Goal: Consume media (video, audio): Consume media (video, audio)

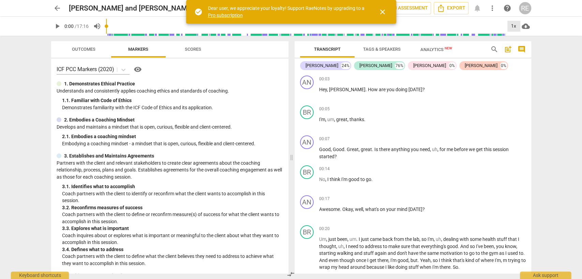
click at [507, 25] on div "1x" at bounding box center [513, 26] width 13 height 11
click at [513, 64] on li "1.5x" at bounding box center [518, 65] width 23 height 13
click at [57, 27] on span "play_arrow" at bounding box center [57, 26] width 8 height 8
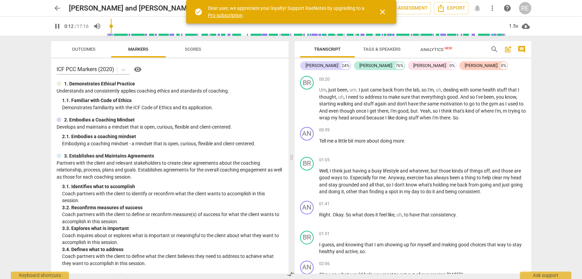
scroll to position [152, 0]
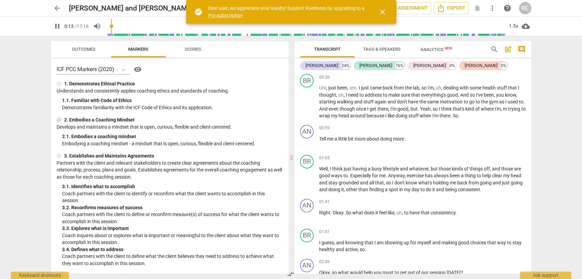
click at [306, 213] on span "pause" at bounding box center [307, 217] width 8 height 8
click at [306, 213] on span "play_arrow" at bounding box center [307, 217] width 8 height 8
click at [307, 99] on span "pause" at bounding box center [307, 102] width 8 height 8
click at [307, 213] on span "play_arrow" at bounding box center [307, 217] width 8 height 8
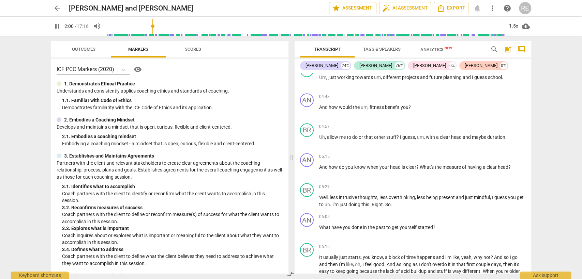
scroll to position [758, 0]
click at [311, 167] on span "pause" at bounding box center [307, 171] width 11 height 8
click at [0, 0] on span "play_arrow" at bounding box center [0, 0] width 0 height 0
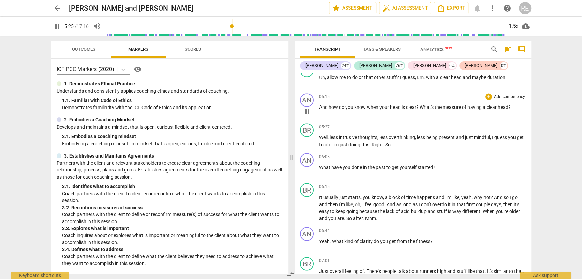
scroll to position [839, 0]
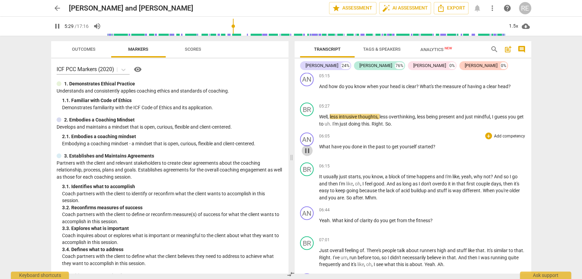
click at [311, 148] on span "pause" at bounding box center [307, 151] width 8 height 8
click at [0, 0] on span "play_arrow" at bounding box center [0, 0] width 0 height 0
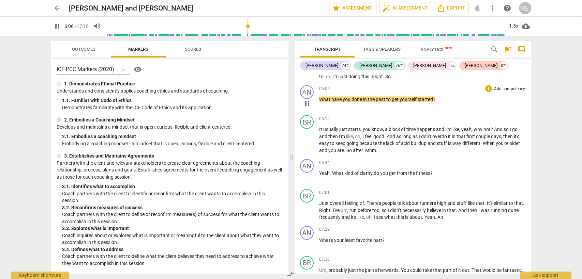
scroll to position [889, 0]
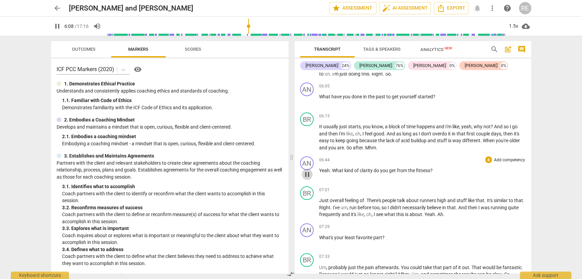
click at [312, 170] on span "pause" at bounding box center [307, 174] width 11 height 8
click at [0, 0] on span "play_arrow" at bounding box center [0, 0] width 0 height 0
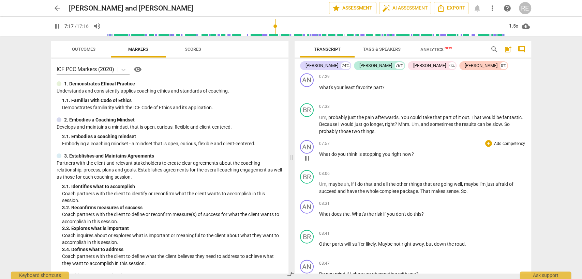
scroll to position [1041, 0]
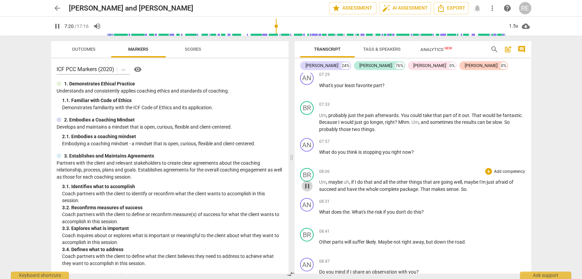
click at [304, 185] on span "pause" at bounding box center [307, 186] width 8 height 8
click at [0, 0] on span "play_arrow" at bounding box center [0, 0] width 0 height 0
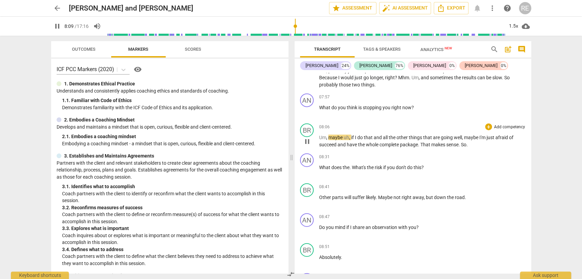
scroll to position [1086, 0]
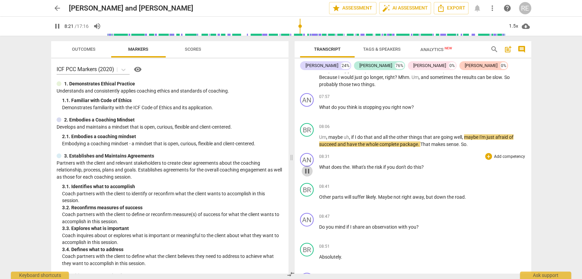
click at [304, 167] on span "pause" at bounding box center [307, 171] width 8 height 8
click at [0, 0] on span "play_arrow" at bounding box center [0, 0] width 0 height 0
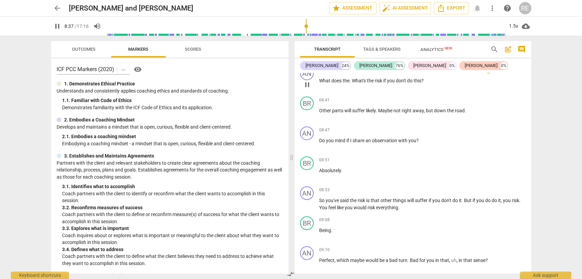
scroll to position [1172, 0]
click at [307, 205] on button "pause" at bounding box center [307, 204] width 11 height 11
click at [0, 0] on button "play_arrow" at bounding box center [0, 0] width 0 height 0
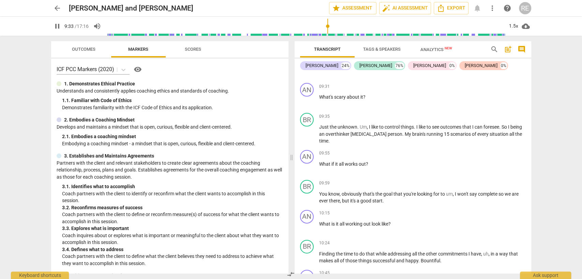
scroll to position [1396, 0]
click at [306, 168] on button "pause" at bounding box center [307, 168] width 11 height 11
click at [0, 0] on button "play_arrow" at bounding box center [0, 0] width 0 height 0
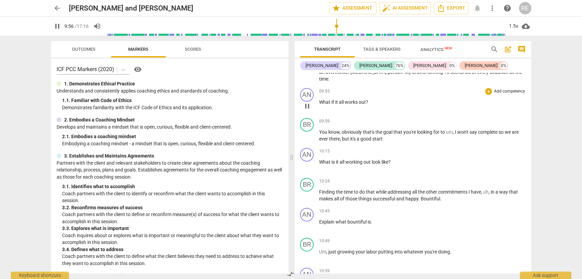
scroll to position [1458, 0]
click at [306, 168] on div "AN play_arrow pause 10:15 + Add competency keyboard_arrow_right What is it all …" at bounding box center [412, 160] width 236 height 30
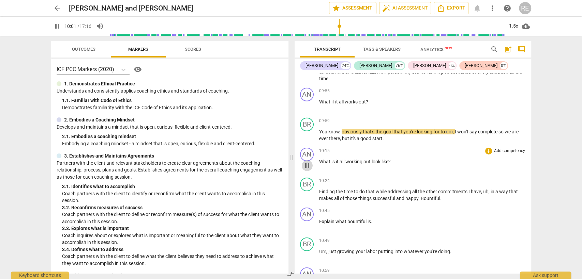
click at [305, 162] on span "pause" at bounding box center [307, 166] width 8 height 8
click at [0, 0] on span "play_arrow" at bounding box center [0, 0] width 0 height 0
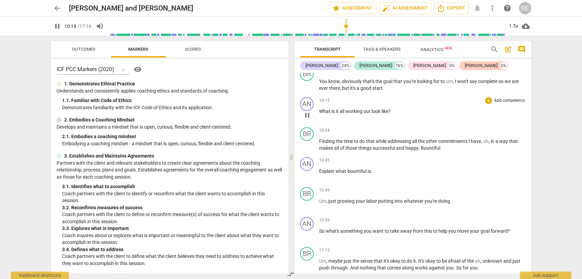
scroll to position [1512, 0]
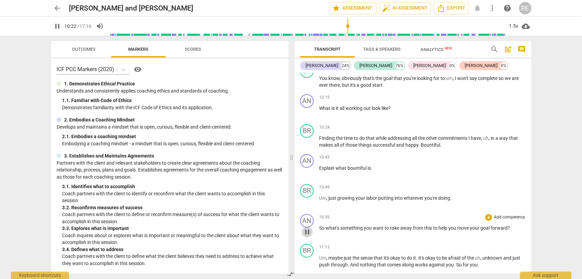
click at [307, 228] on span "pause" at bounding box center [307, 232] width 8 height 8
click at [0, 0] on span "play_arrow" at bounding box center [0, 0] width 0 height 0
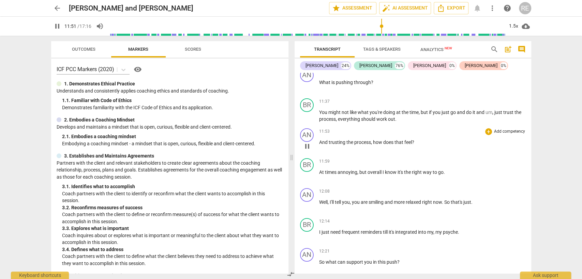
scroll to position [1718, 0]
click at [307, 172] on span "pause" at bounding box center [307, 176] width 8 height 8
click at [0, 0] on span "play_arrow" at bounding box center [0, 0] width 0 height 0
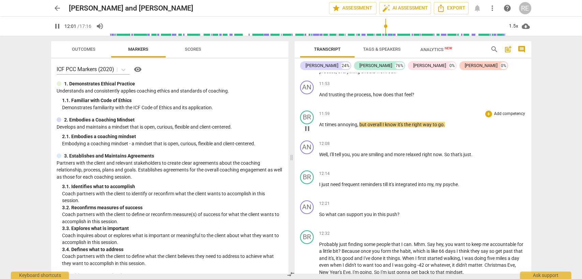
scroll to position [1765, 0]
click at [308, 154] on span "pause" at bounding box center [307, 158] width 8 height 8
click at [0, 0] on span "play_arrow" at bounding box center [0, 0] width 0 height 0
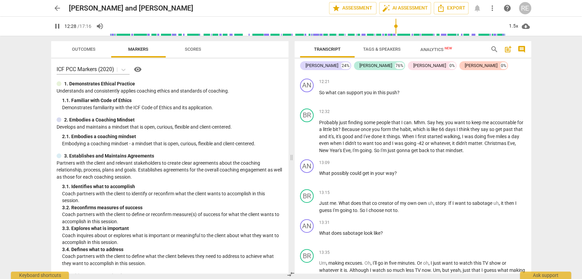
scroll to position [1888, 0]
click at [305, 172] on span "pause" at bounding box center [307, 176] width 8 height 8
click at [0, 0] on span "play_arrow" at bounding box center [0, 0] width 0 height 0
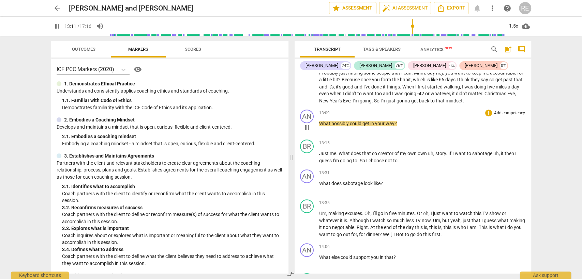
scroll to position [1937, 0]
click at [305, 184] on span "pause" at bounding box center [307, 187] width 8 height 8
click at [0, 0] on span "play_arrow" at bounding box center [0, 0] width 0 height 0
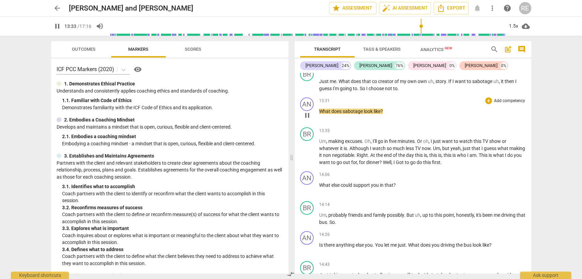
scroll to position [2009, 0]
click at [305, 185] on span "pause" at bounding box center [307, 189] width 8 height 8
click at [0, 0] on span "play_arrow" at bounding box center [0, 0] width 0 height 0
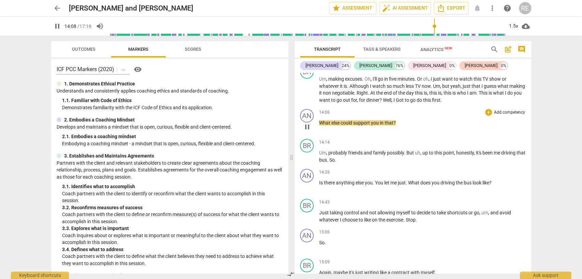
scroll to position [2080, 0]
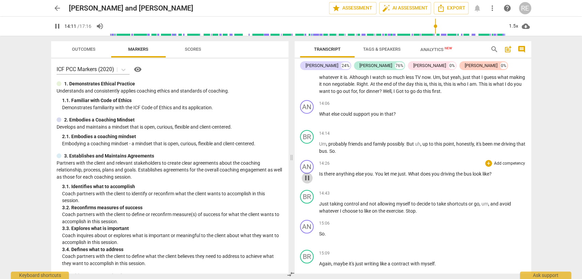
click at [303, 174] on span "pause" at bounding box center [307, 178] width 8 height 8
click at [0, 0] on span "play_arrow" at bounding box center [0, 0] width 0 height 0
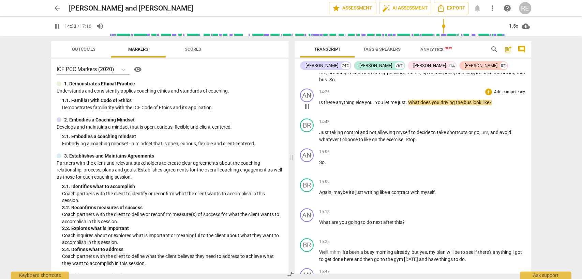
scroll to position [2161, 0]
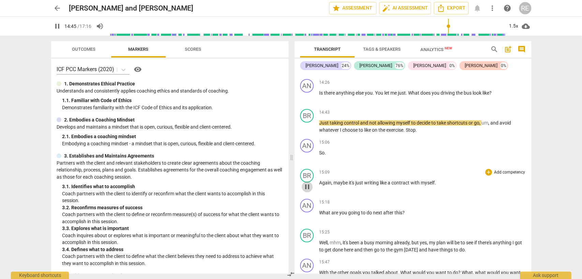
click at [306, 183] on span "pause" at bounding box center [307, 187] width 8 height 8
click at [308, 213] on span "play_arrow" at bounding box center [307, 217] width 8 height 8
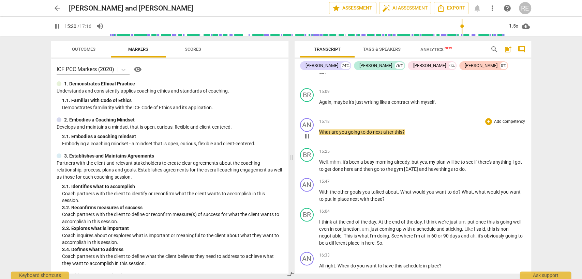
scroll to position [2242, 0]
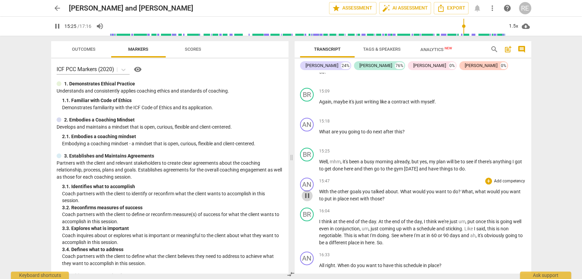
click at [307, 192] on span "pause" at bounding box center [307, 196] width 8 height 8
click at [0, 0] on span "play_arrow" at bounding box center [0, 0] width 0 height 0
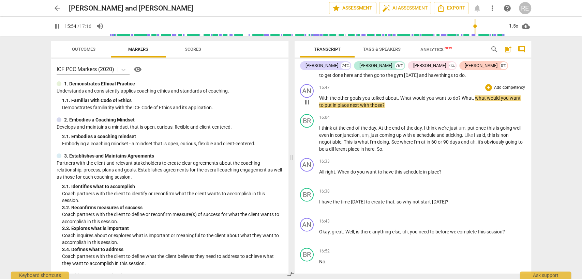
scroll to position [2335, 0]
click at [302, 173] on div "play_arrow pause" at bounding box center [310, 176] width 17 height 9
click at [305, 173] on span "pause" at bounding box center [307, 177] width 8 height 8
click at [0, 0] on span "play_arrow" at bounding box center [0, 0] width 0 height 0
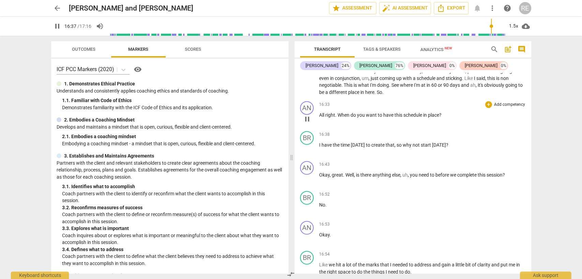
scroll to position [2394, 0]
click at [305, 174] on span "pause" at bounding box center [307, 178] width 8 height 8
click at [0, 0] on span "play_arrow" at bounding box center [0, 0] width 0 height 0
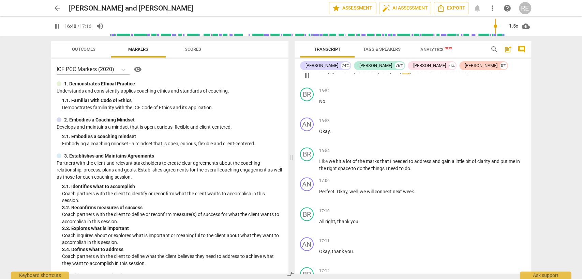
scroll to position [2497, 0]
click at [308, 191] on span "pause" at bounding box center [307, 195] width 8 height 8
click at [0, 0] on span "play_arrow" at bounding box center [0, 0] width 0 height 0
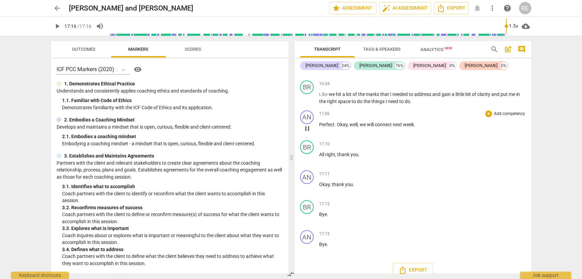
type input "1036"
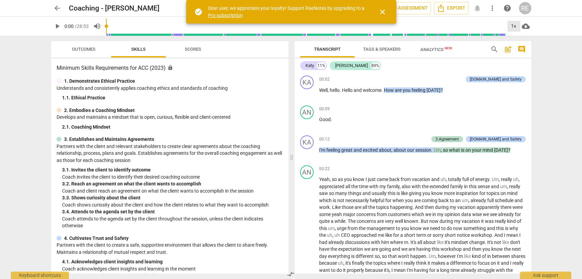
click at [512, 28] on div "1x" at bounding box center [513, 26] width 13 height 11
click at [516, 63] on li "1.5x" at bounding box center [518, 65] width 23 height 13
click at [54, 26] on span "play_arrow" at bounding box center [57, 26] width 8 height 8
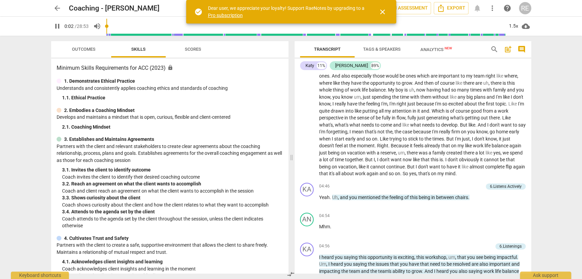
scroll to position [244, 0]
click at [308, 204] on span "pause" at bounding box center [307, 200] width 8 height 8
click at [308, 204] on span "play_arrow" at bounding box center [307, 200] width 8 height 8
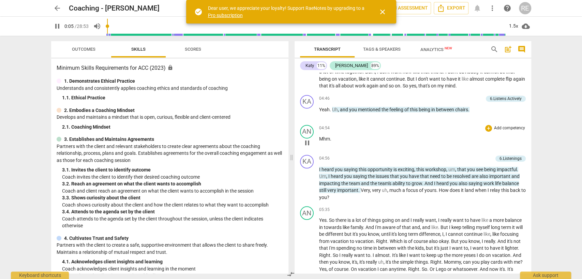
scroll to position [332, 0]
click at [307, 187] on span "pause" at bounding box center [307, 183] width 8 height 8
click at [307, 187] on span "play_arrow" at bounding box center [307, 183] width 8 height 8
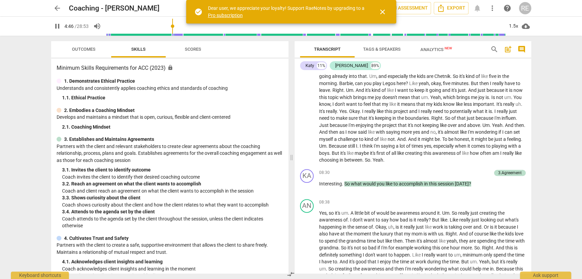
scroll to position [532, 0]
click at [307, 191] on span "pause" at bounding box center [307, 187] width 8 height 8
click at [307, 191] on span "play_arrow" at bounding box center [307, 187] width 8 height 8
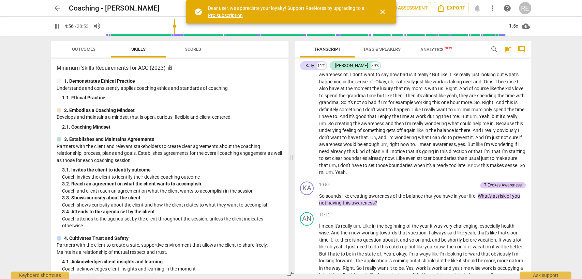
scroll to position [692, 0]
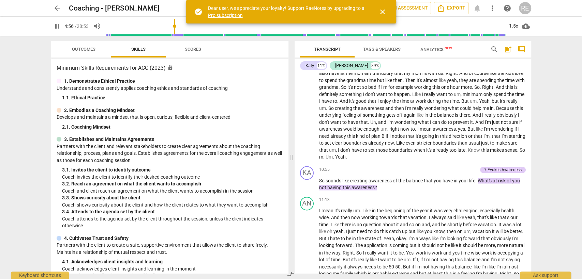
click at [307, 189] on span "pause" at bounding box center [307, 185] width 8 height 8
click at [307, 189] on span "play_arrow" at bounding box center [307, 185] width 8 height 8
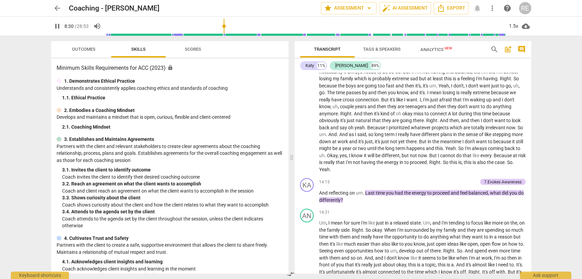
scroll to position [887, 0]
click at [309, 201] on span "pause" at bounding box center [307, 197] width 8 height 8
click at [309, 201] on span "play_arrow" at bounding box center [307, 197] width 8 height 8
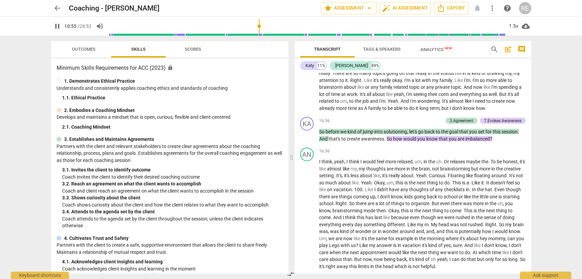
scroll to position [1092, 0]
click at [308, 140] on span "pause" at bounding box center [307, 136] width 8 height 8
click at [308, 140] on span "play_arrow" at bounding box center [307, 136] width 8 height 8
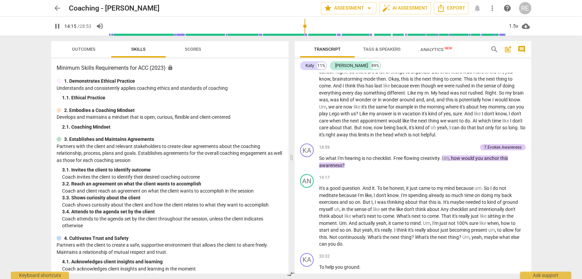
scroll to position [1227, 0]
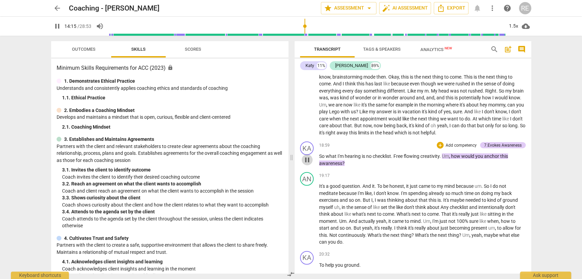
click at [309, 164] on span "pause" at bounding box center [307, 160] width 8 height 8
click at [309, 164] on span "play_arrow" at bounding box center [307, 160] width 8 height 8
type input "996"
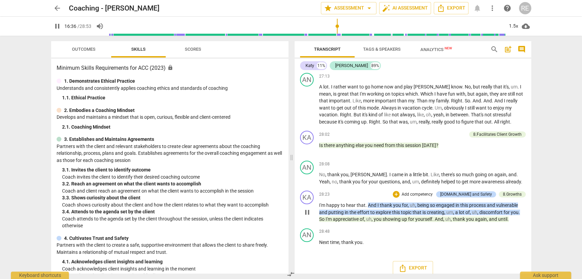
scroll to position [2077, 0]
